Goal: Check status: Check status

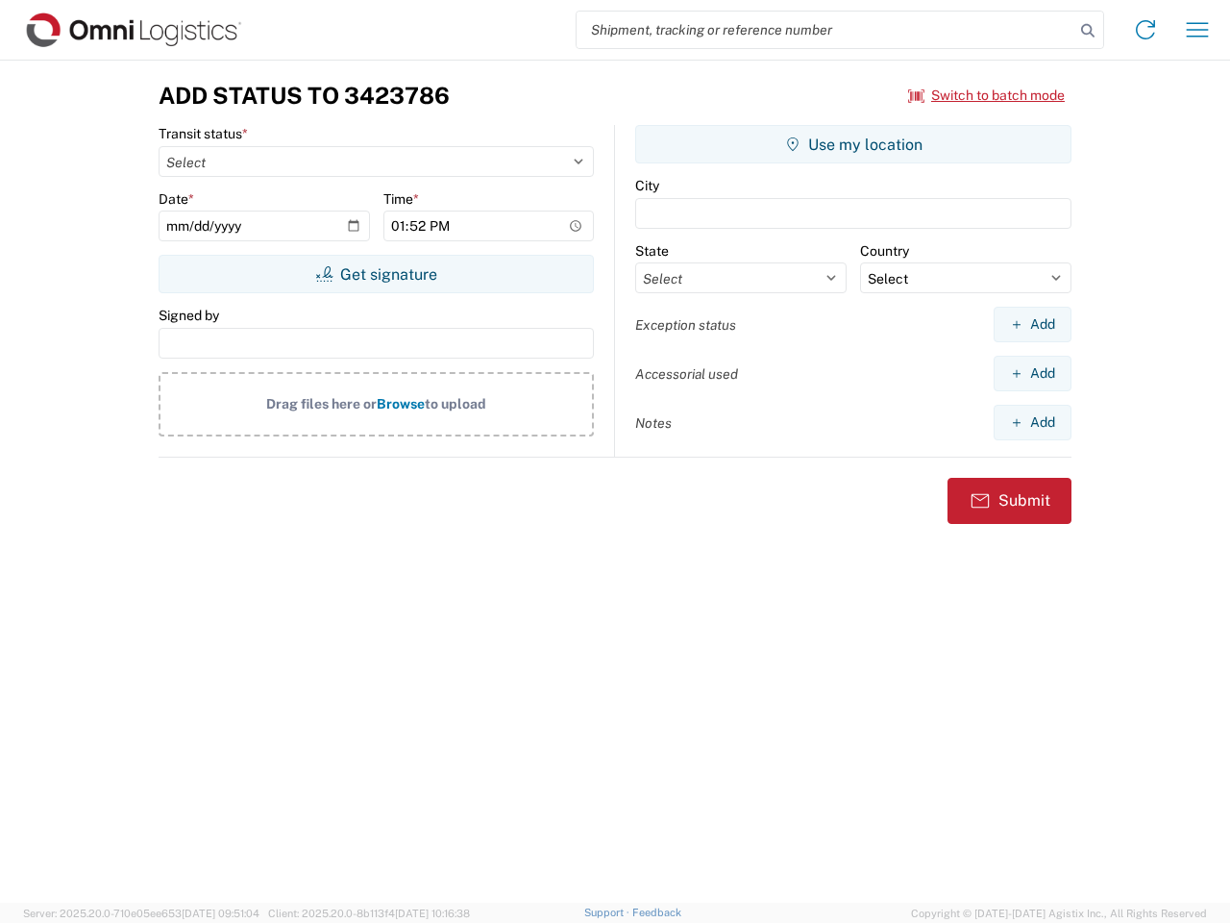
click at [826, 30] on input "search" at bounding box center [826, 30] width 498 height 37
click at [1088, 31] on icon at bounding box center [1088, 30] width 27 height 27
click at [1146, 30] on icon at bounding box center [1145, 29] width 31 height 31
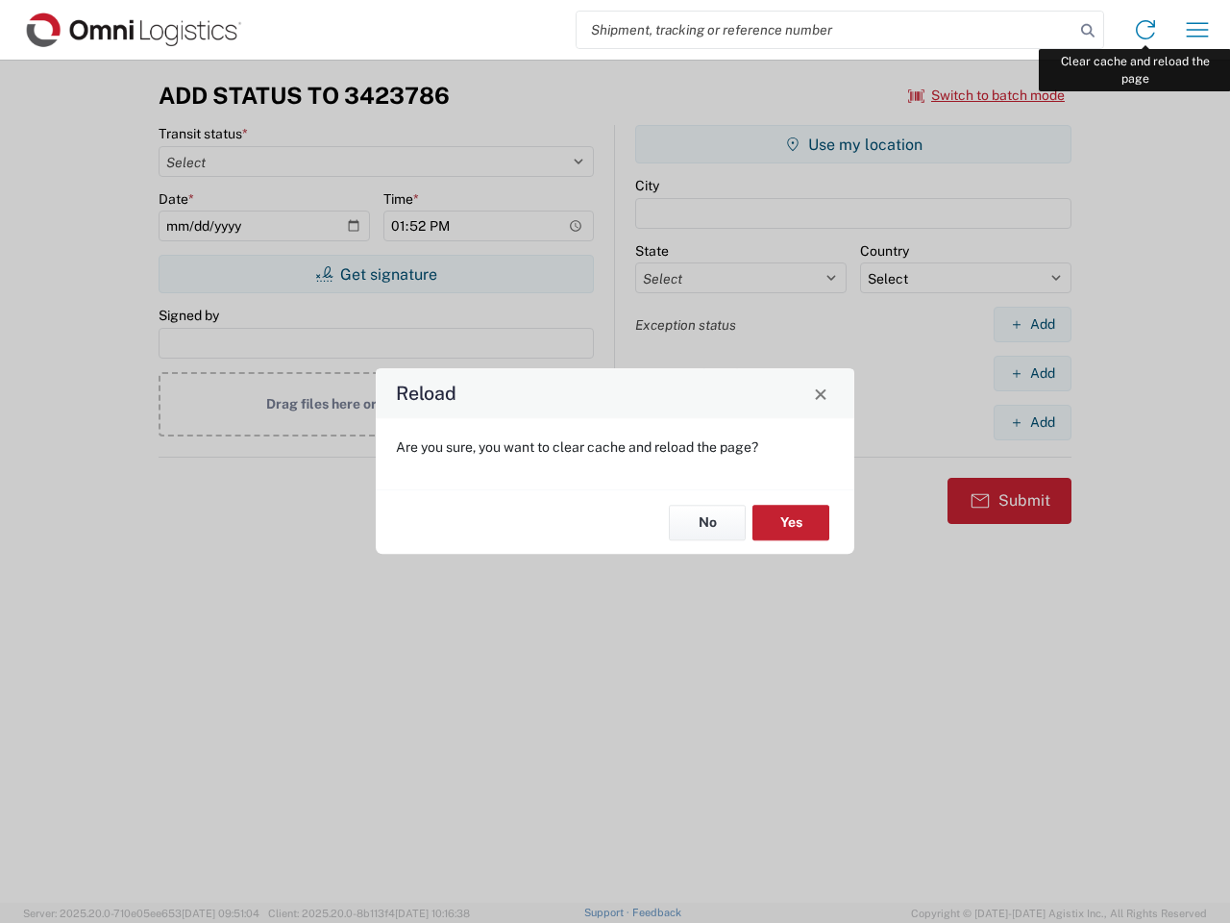
click at [1198, 30] on div "Reload Are you sure, you want to clear cache and reload the page? No Yes" at bounding box center [615, 461] width 1230 height 923
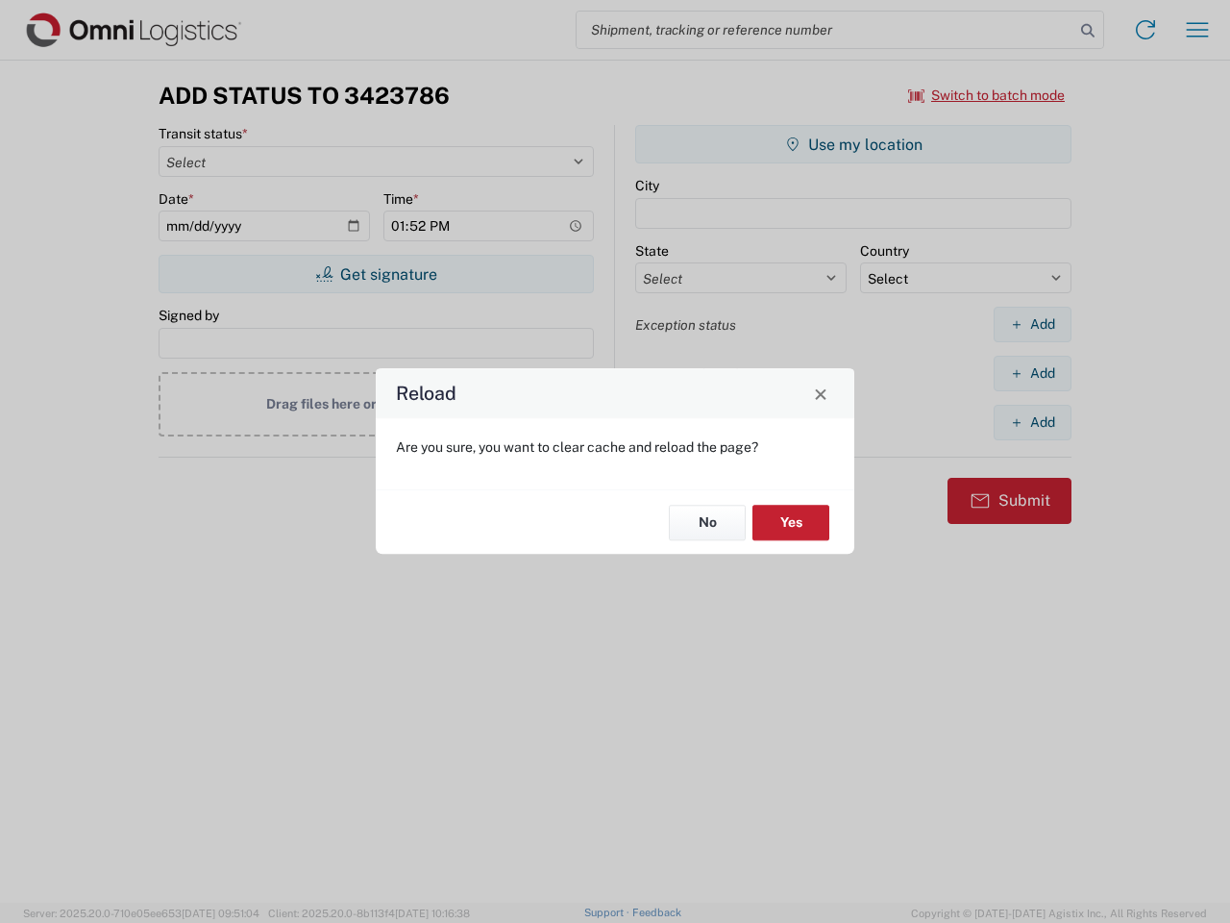
click at [987, 95] on div "Reload Are you sure, you want to clear cache and reload the page? No Yes" at bounding box center [615, 461] width 1230 height 923
click at [376, 274] on div "Reload Are you sure, you want to clear cache and reload the page? No Yes" at bounding box center [615, 461] width 1230 height 923
click at [854, 144] on div "Reload Are you sure, you want to clear cache and reload the page? No Yes" at bounding box center [615, 461] width 1230 height 923
click at [1032, 324] on div "Reload Are you sure, you want to clear cache and reload the page? No Yes" at bounding box center [615, 461] width 1230 height 923
click at [1032, 373] on div "Reload Are you sure, you want to clear cache and reload the page? No Yes" at bounding box center [615, 461] width 1230 height 923
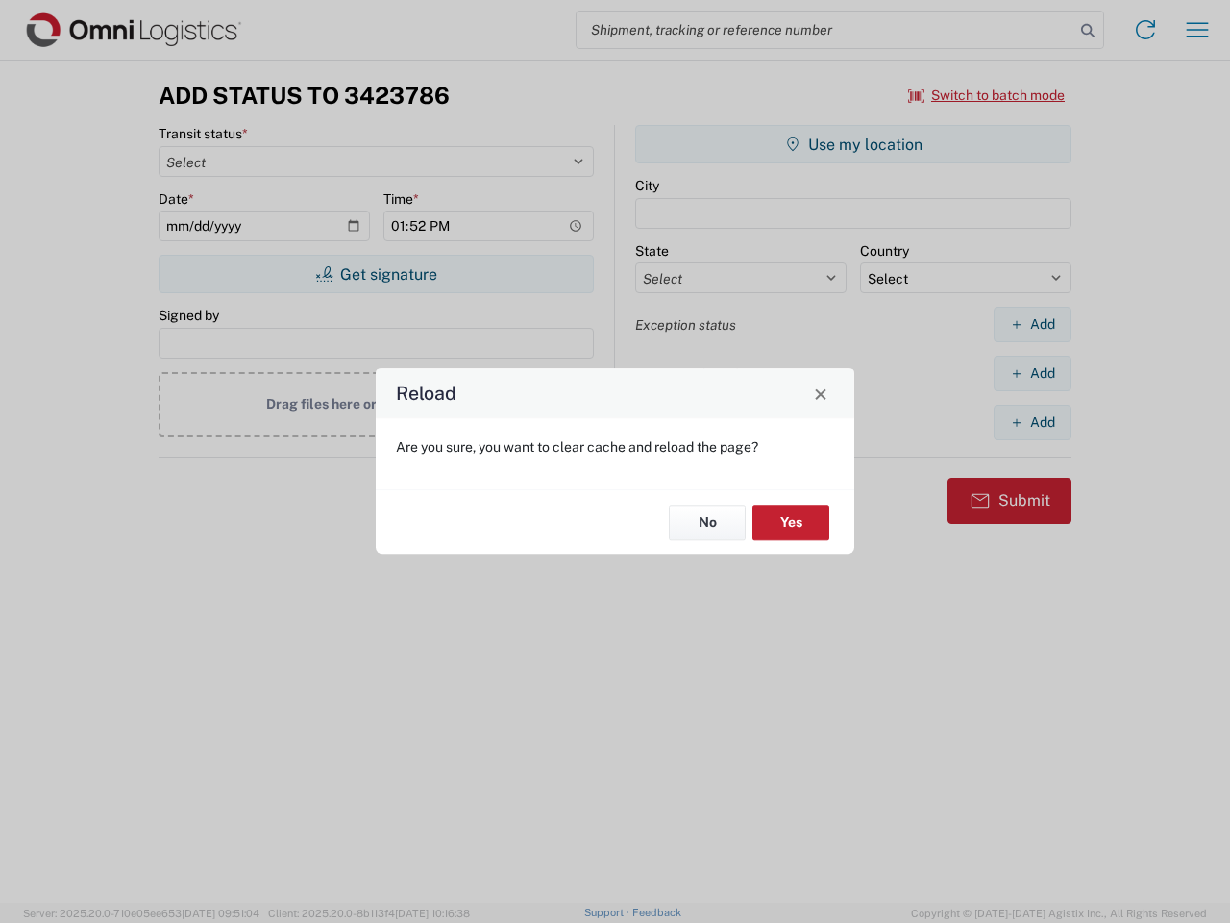
click at [1032, 422] on div "Reload Are you sure, you want to clear cache and reload the page? No Yes" at bounding box center [615, 461] width 1230 height 923
